Goal: Information Seeking & Learning: Learn about a topic

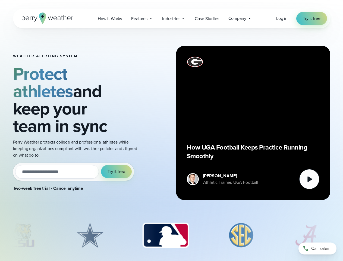
click at [171, 130] on div "Weather Alerting System Protect athletes and keep your team in sync Perry Weath…" at bounding box center [171, 122] width 317 height 189
click at [171, 18] on span "Industries" at bounding box center [171, 18] width 18 height 7
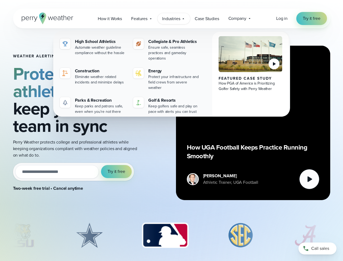
click at [73, 165] on input "email" at bounding box center [57, 172] width 84 height 14
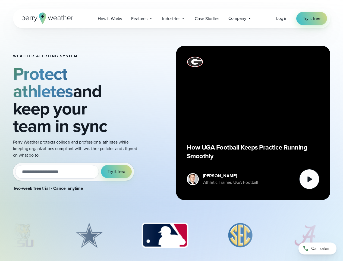
click at [117, 168] on span "Try it free" at bounding box center [116, 171] width 17 height 7
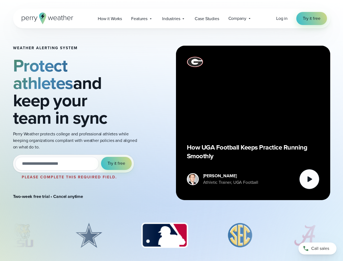
click at [253, 123] on div "How UGA Football Keeps Practice Running Smoothly" at bounding box center [253, 123] width 133 height 133
click at [309, 179] on icon at bounding box center [310, 179] width 5 height 6
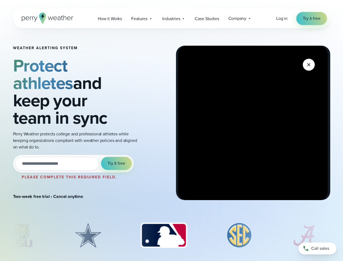
click at [172, 235] on img "3 of 8" at bounding box center [163, 235] width 57 height 27
click at [0, 235] on div at bounding box center [171, 237] width 343 height 30
